Goal: Information Seeking & Learning: Learn about a topic

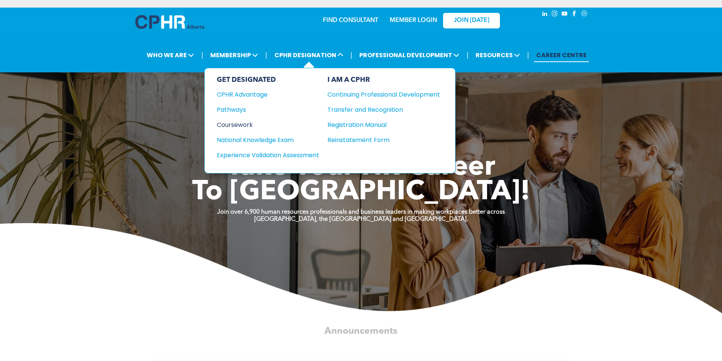
click at [246, 122] on div "Coursework" at bounding box center [263, 124] width 92 height 9
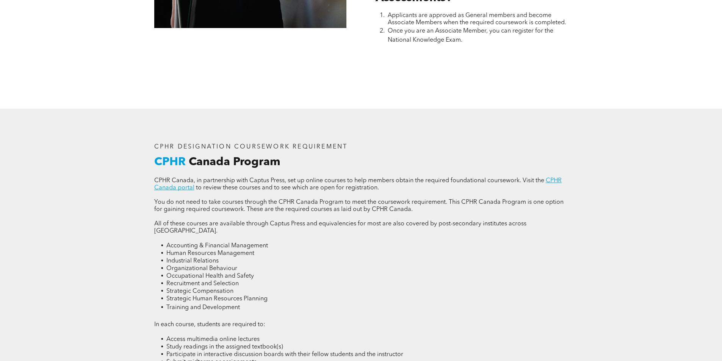
scroll to position [1024, 0]
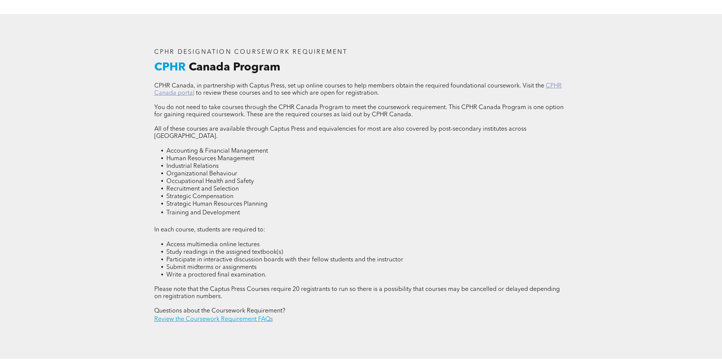
click at [163, 93] on link "CPHR Canada portal" at bounding box center [358, 89] width 408 height 13
click at [201, 317] on link "Review the Coursework Requirement FAQs" at bounding box center [213, 320] width 119 height 6
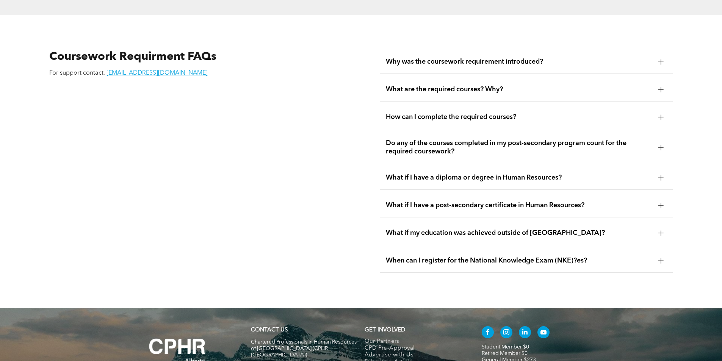
scroll to position [1368, 0]
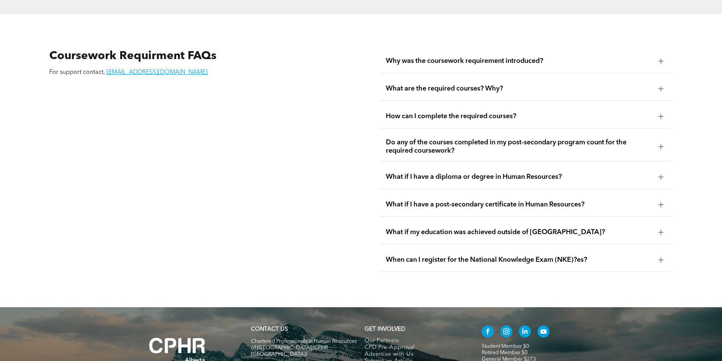
click at [432, 138] on span "Do any of the courses completed in my post-secondary program count for the requ…" at bounding box center [519, 146] width 267 height 17
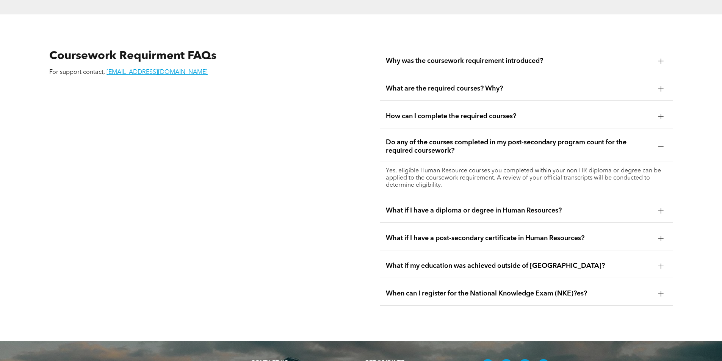
click at [549, 207] on span "What if I have a diploma or degree in Human Resources?" at bounding box center [519, 211] width 267 height 8
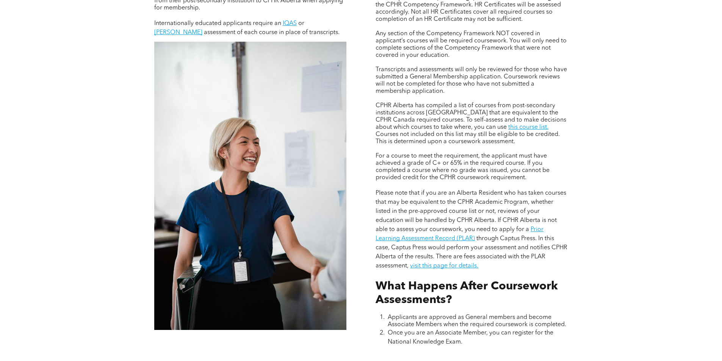
scroll to position [572, 0]
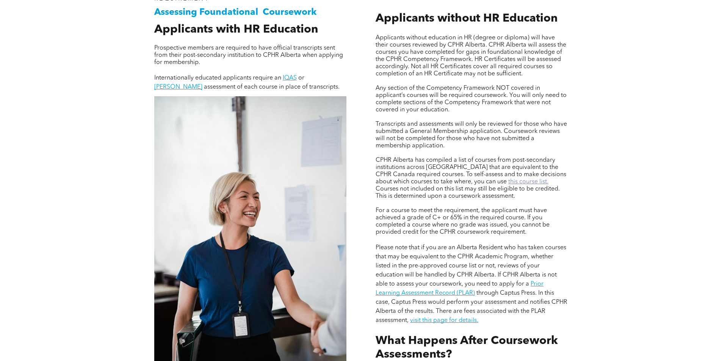
click at [508, 181] on link "this course list." at bounding box center [528, 182] width 40 height 6
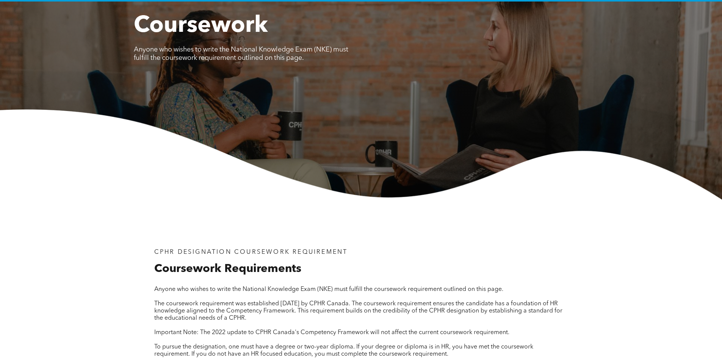
scroll to position [0, 0]
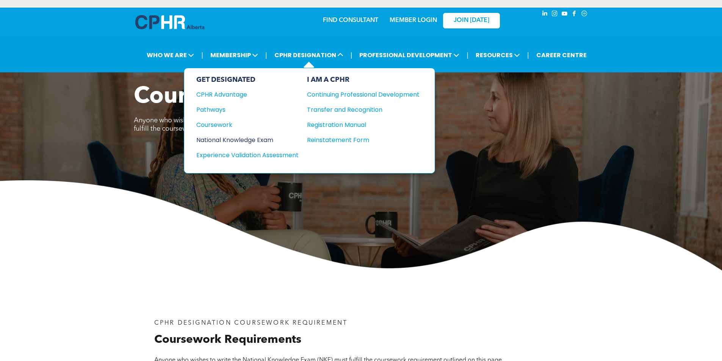
click at [228, 143] on div "National Knowledge Exam" at bounding box center [242, 139] width 92 height 9
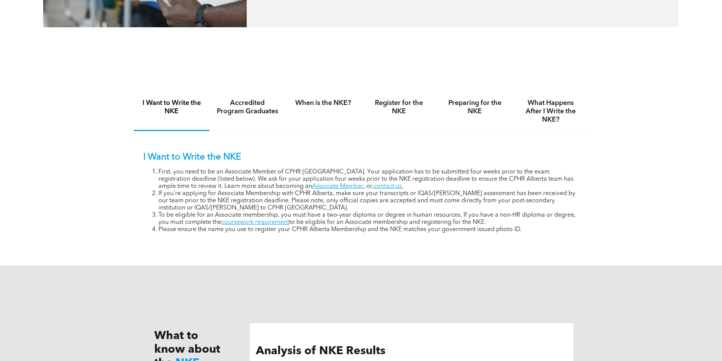
scroll to position [493, 0]
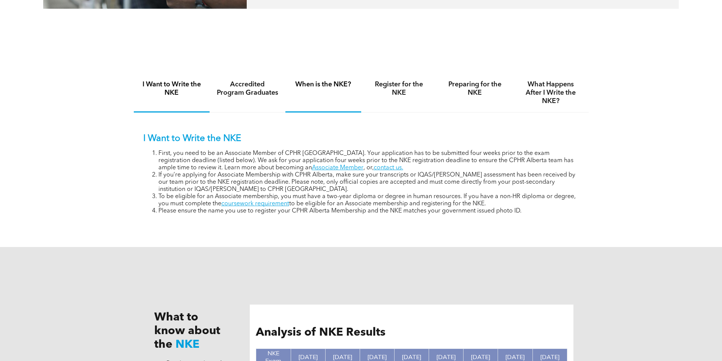
click at [334, 83] on h4 "When is the NKE?" at bounding box center [323, 84] width 62 height 8
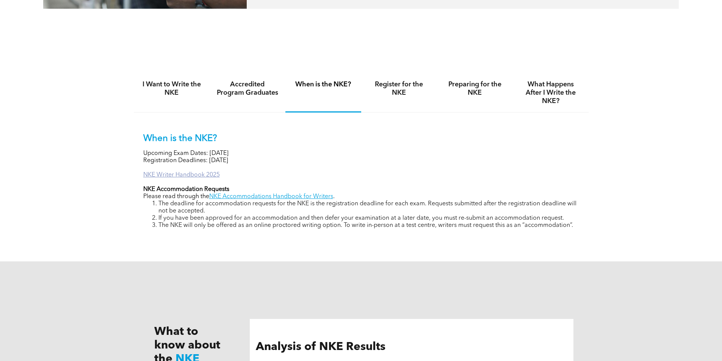
click at [179, 174] on link "NKE Writer Handbook 2025" at bounding box center [181, 175] width 77 height 6
click at [477, 86] on h4 "Preparing for the NKE" at bounding box center [475, 88] width 62 height 17
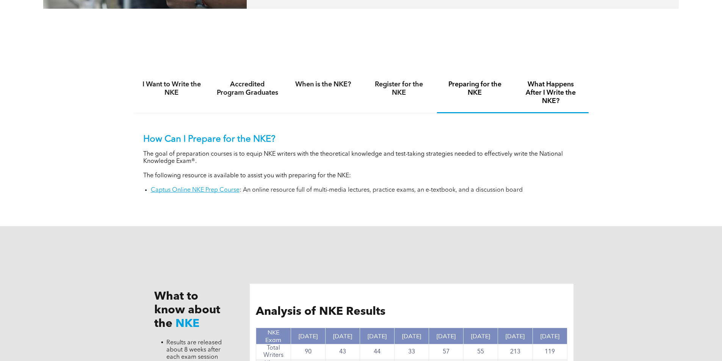
click at [539, 91] on h4 "What Happens After I Write the NKE?" at bounding box center [551, 92] width 62 height 25
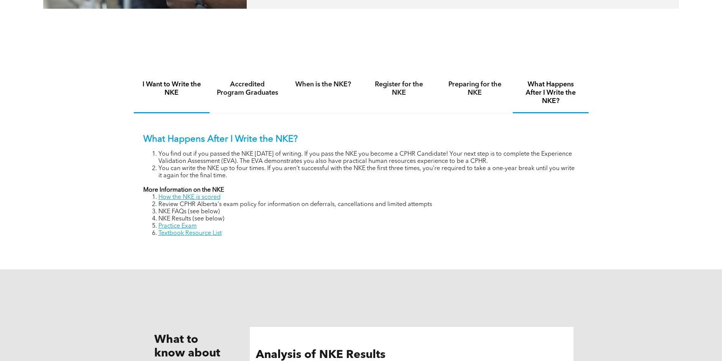
click at [179, 88] on h4 "I Want to Write the NKE" at bounding box center [172, 88] width 62 height 17
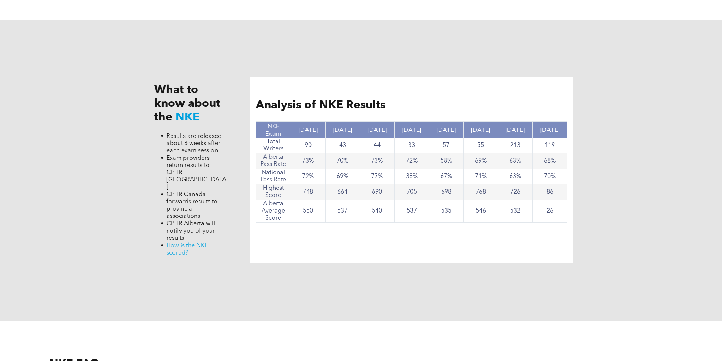
scroll to position [531, 0]
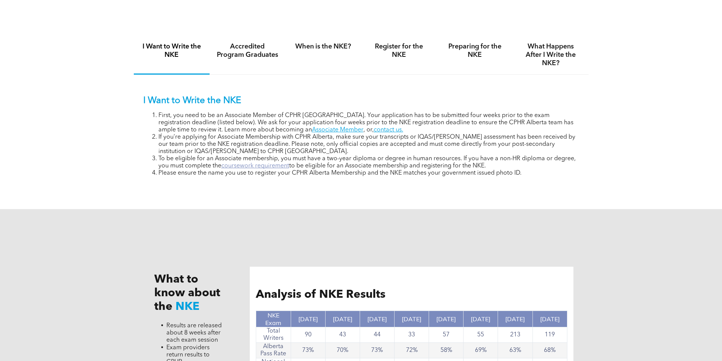
click at [262, 166] on link "coursework requirement" at bounding box center [255, 166] width 68 height 6
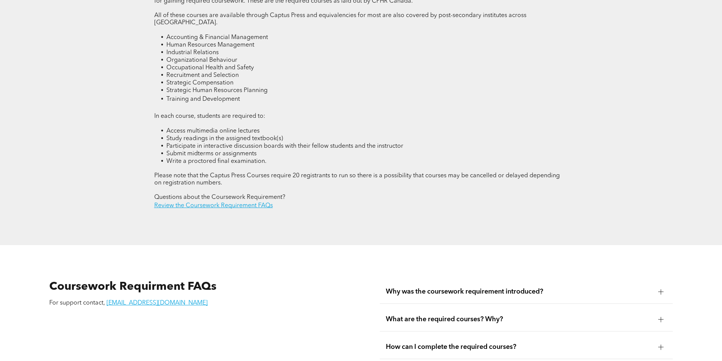
scroll to position [1024, 0]
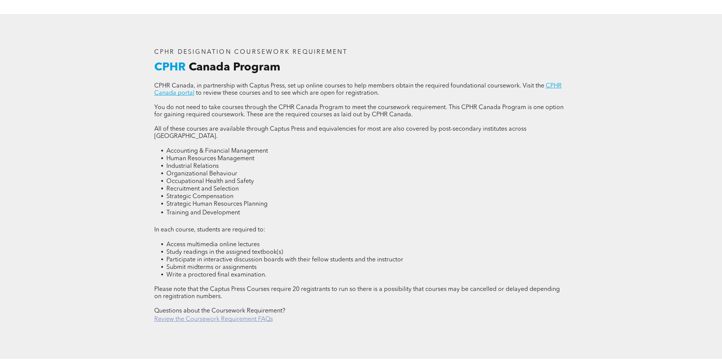
click at [243, 317] on link "Review the Coursework Requirement FAQs" at bounding box center [213, 320] width 119 height 6
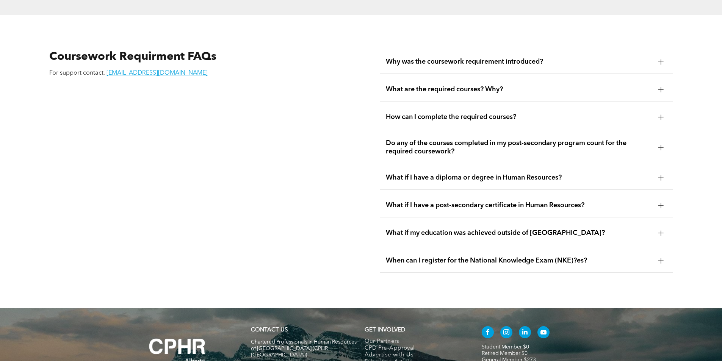
scroll to position [1368, 0]
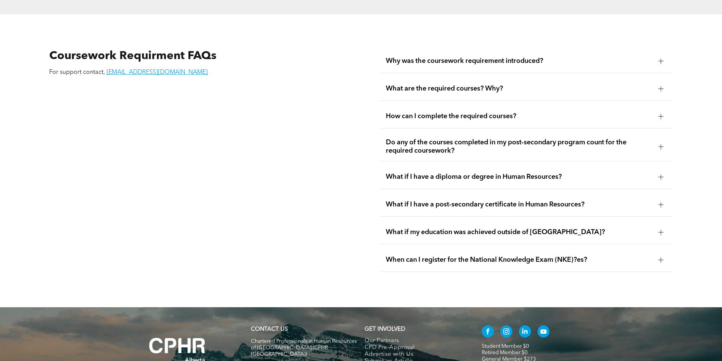
click at [503, 57] on span "Why was the coursework requirement introduced?" at bounding box center [519, 61] width 267 height 8
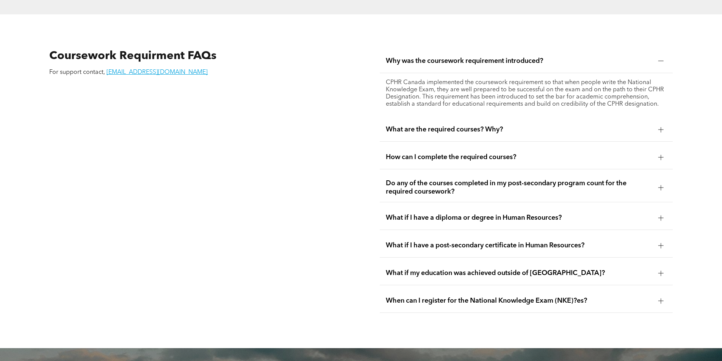
click at [662, 61] on div at bounding box center [661, 61] width 5 height 0
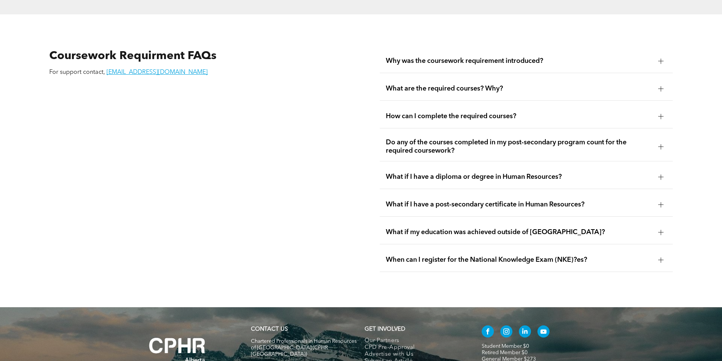
click at [662, 114] on div at bounding box center [661, 116] width 5 height 5
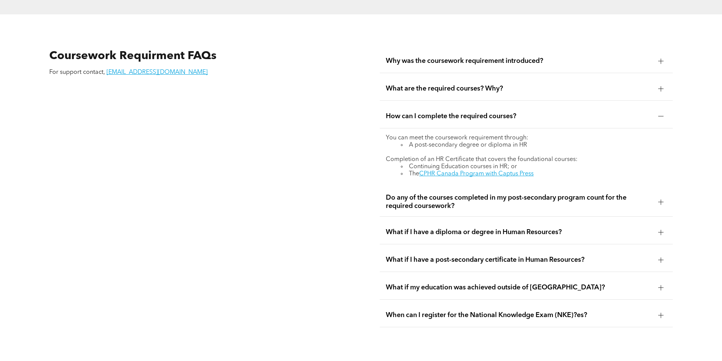
click at [662, 199] on div at bounding box center [661, 201] width 5 height 5
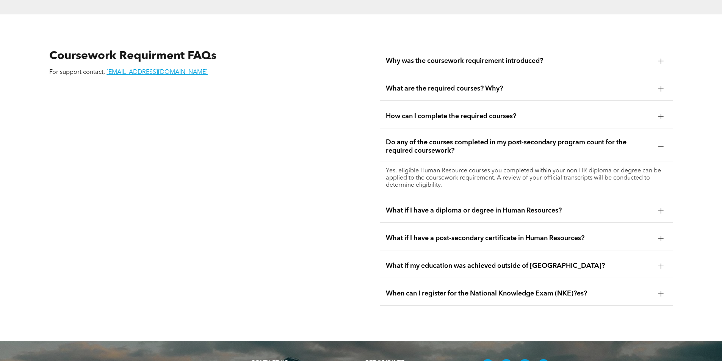
click at [659, 233] on div at bounding box center [660, 238] width 11 height 11
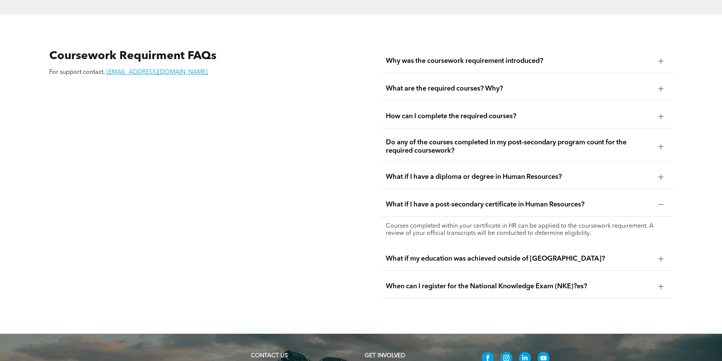
click at [663, 287] on div at bounding box center [661, 287] width 5 height 0
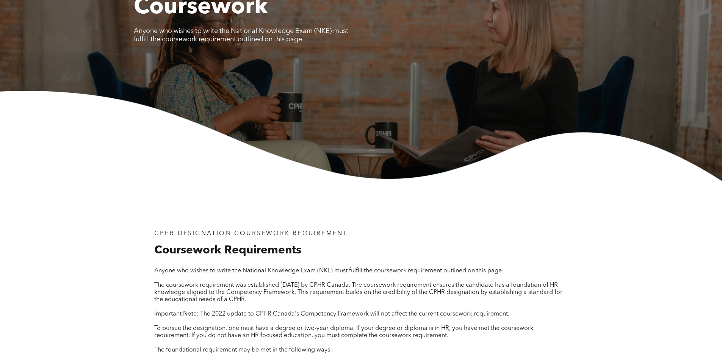
scroll to position [0, 0]
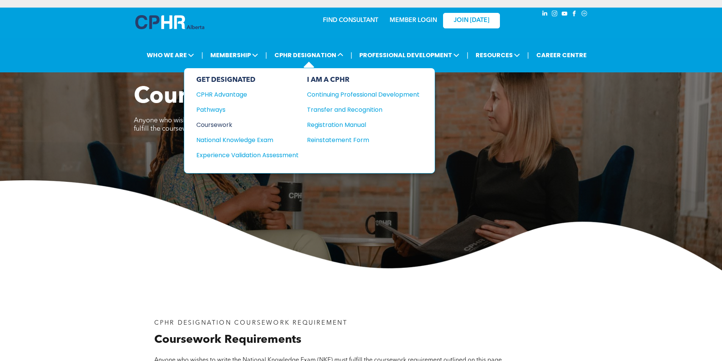
click at [216, 124] on div "Coursework" at bounding box center [242, 124] width 92 height 9
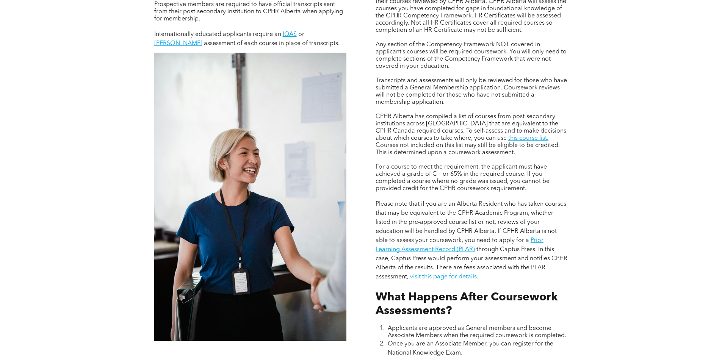
scroll to position [644, 0]
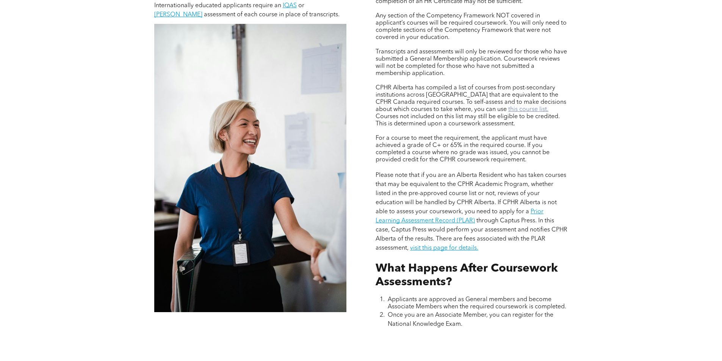
click at [508, 108] on link "this course list." at bounding box center [528, 110] width 40 height 6
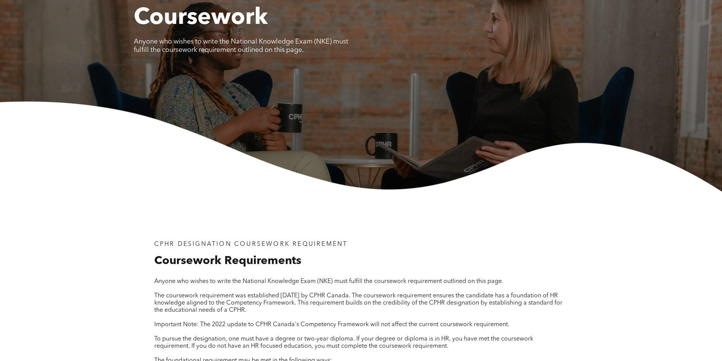
scroll to position [0, 0]
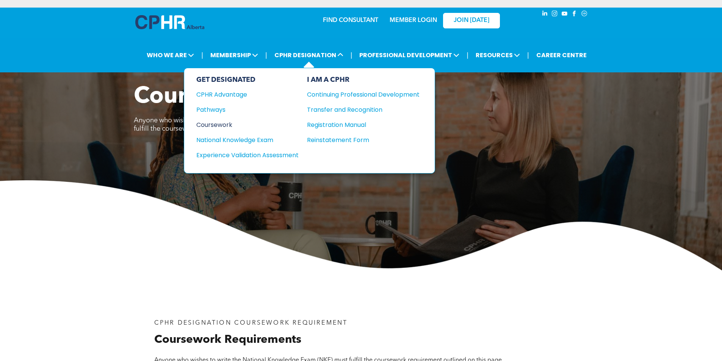
click at [214, 123] on div "Coursework" at bounding box center [242, 124] width 92 height 9
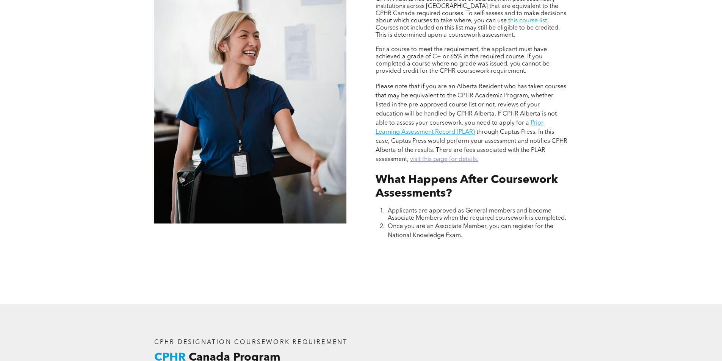
scroll to position [796, 0]
